Goal: Task Accomplishment & Management: Manage account settings

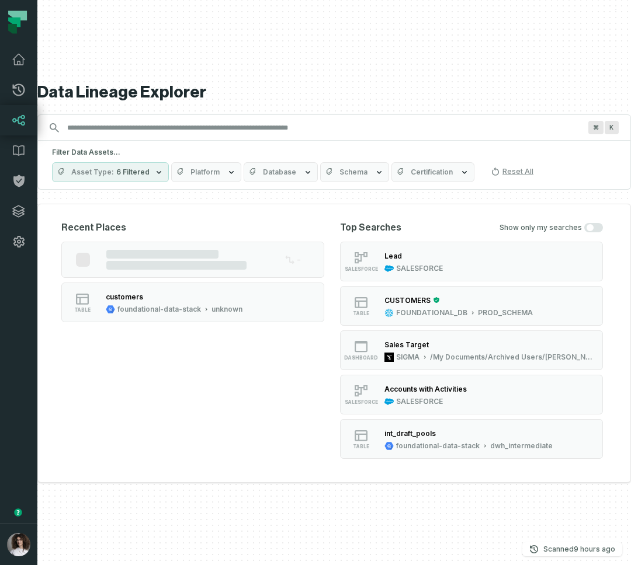
click at [13, 473] on button "button" at bounding box center [18, 390] width 37 height 266
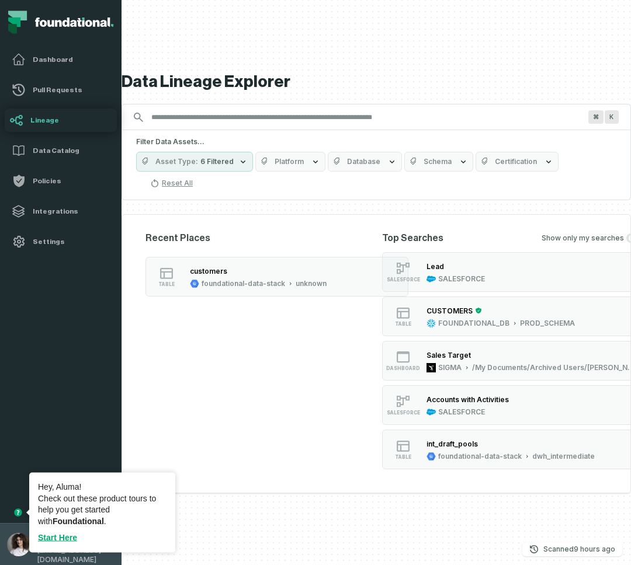
click at [17, 532] on button "[PERSON_NAME] (Foundational Data) [EMAIL_ADDRESS][DOMAIN_NAME]" at bounding box center [60, 544] width 121 height 42
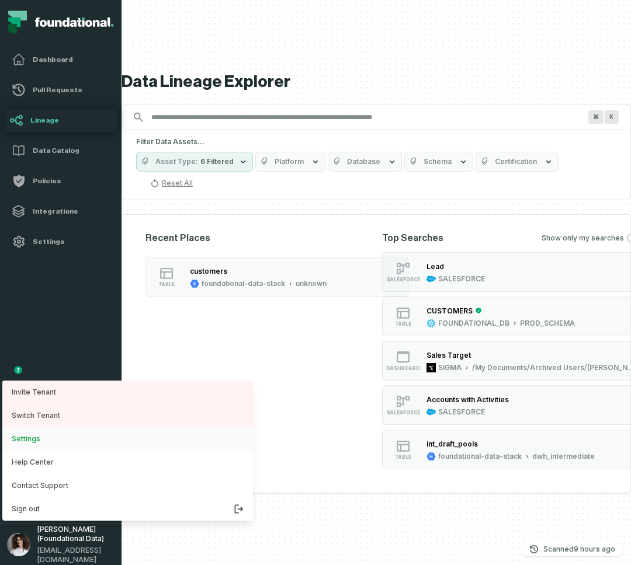
click at [50, 434] on button "Settings" at bounding box center [127, 438] width 250 height 23
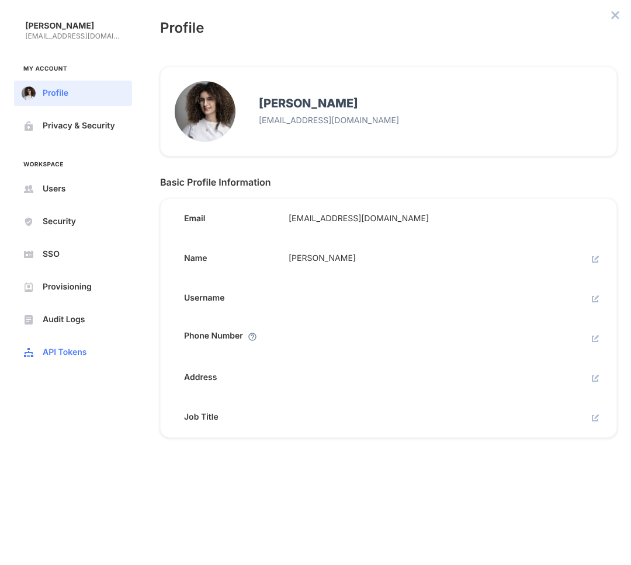
click at [88, 356] on span "API Tokens" at bounding box center [82, 352] width 79 height 9
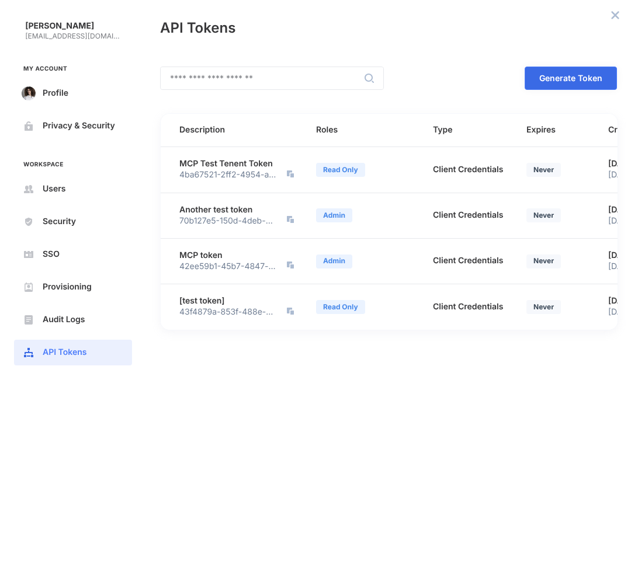
click at [0, 0] on span "Generate Token" at bounding box center [0, 0] width 0 height 0
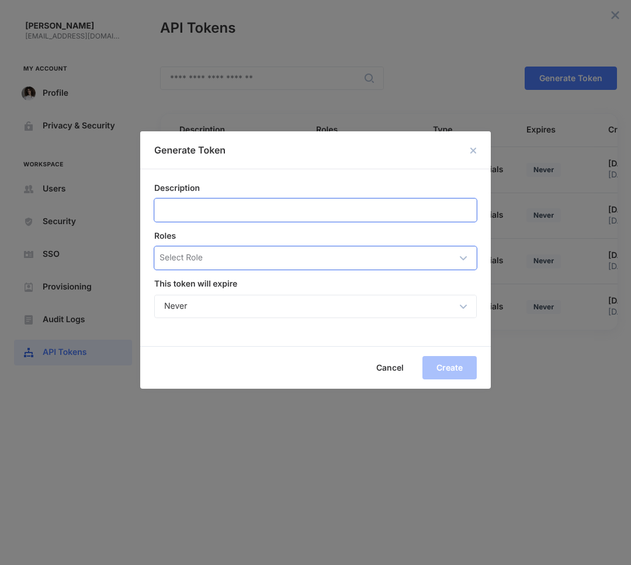
click at [333, 257] on div "Select Role" at bounding box center [316, 258] width 323 height 22
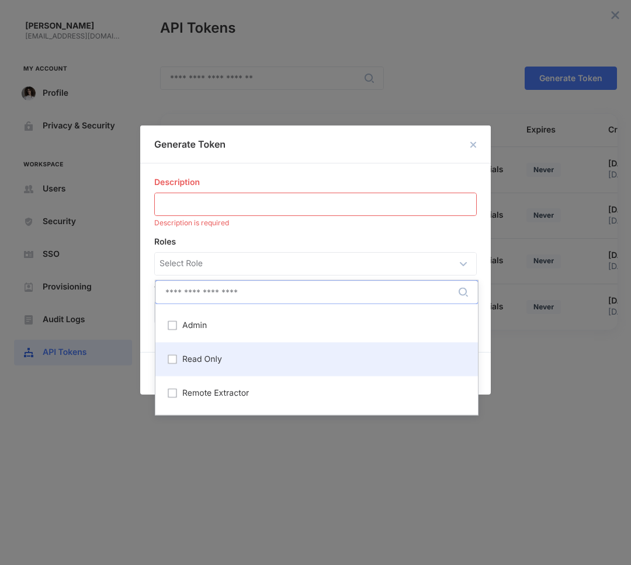
click at [210, 358] on span "Read Only" at bounding box center [202, 359] width 40 height 9
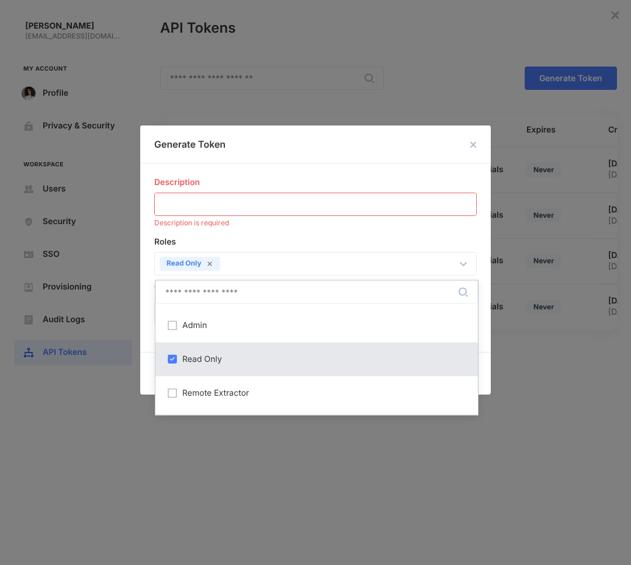
click at [212, 191] on div "Description ​ Description is required" at bounding box center [315, 202] width 322 height 50
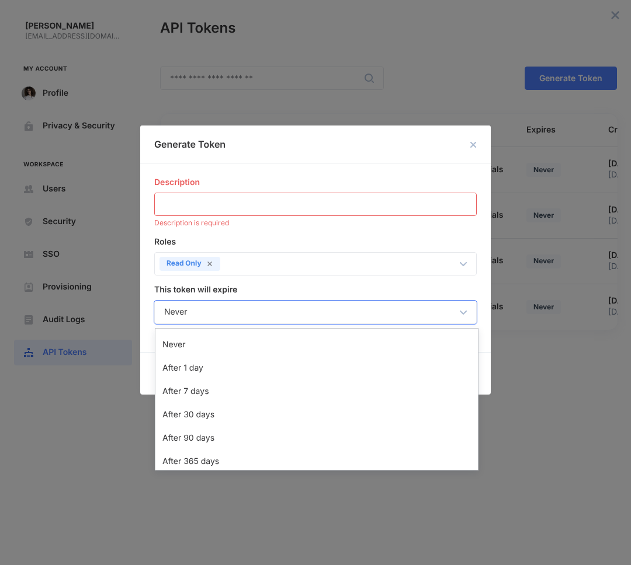
click at [189, 319] on div "Never" at bounding box center [316, 312] width 323 height 22
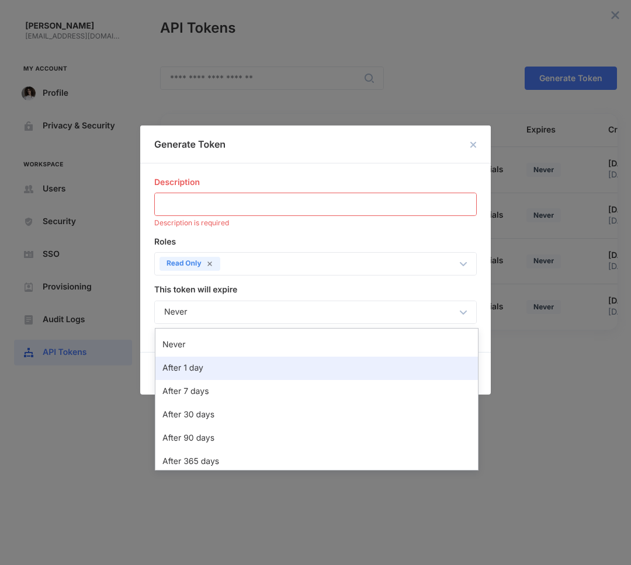
click at [184, 362] on div "After 1 day" at bounding box center [316, 368] width 322 height 23
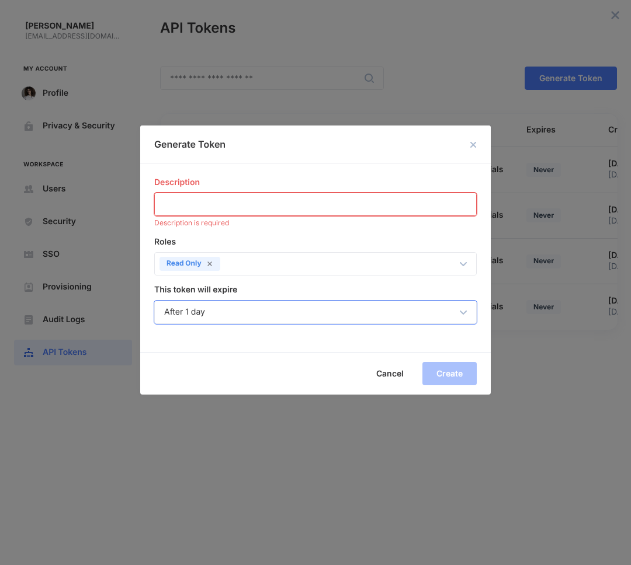
click at [207, 200] on input "Description" at bounding box center [315, 204] width 321 height 22
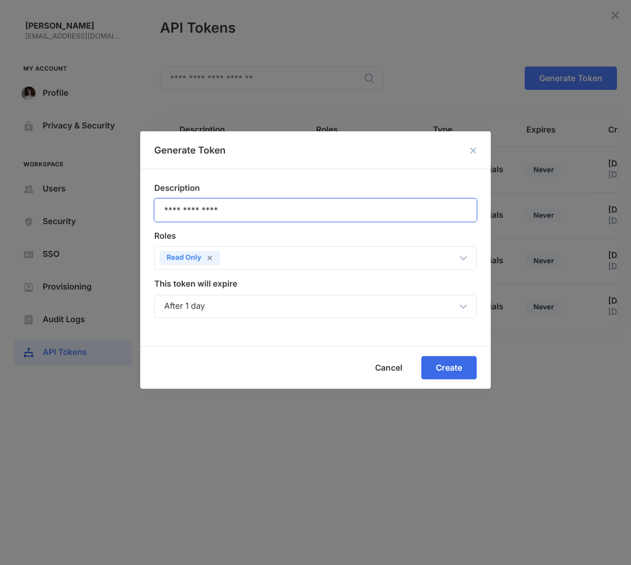
type input "**********"
click at [449, 360] on button "Create" at bounding box center [448, 367] width 55 height 23
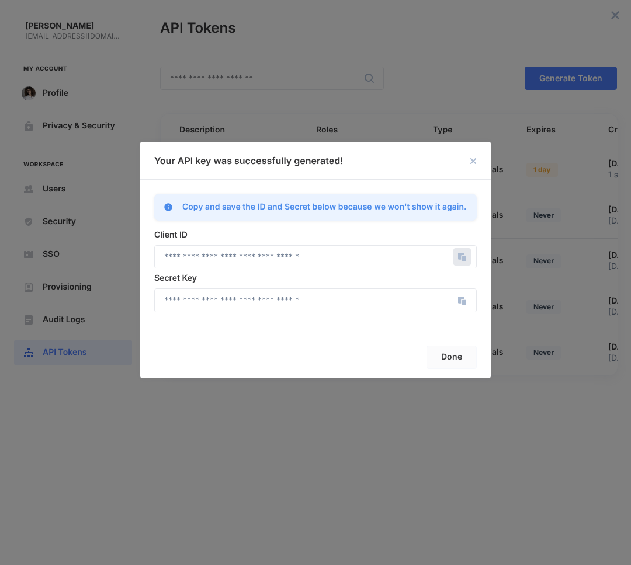
click at [460, 252] on icon "Copy" at bounding box center [462, 257] width 18 height 18
click at [462, 301] on icon "Copy" at bounding box center [464, 302] width 4 height 5
click at [468, 256] on icon "Copy" at bounding box center [462, 257] width 18 height 18
click at [461, 297] on icon "Copy" at bounding box center [461, 300] width 6 height 7
click at [0, 0] on span "Done" at bounding box center [0, 0] width 0 height 0
